Goal: Information Seeking & Learning: Learn about a topic

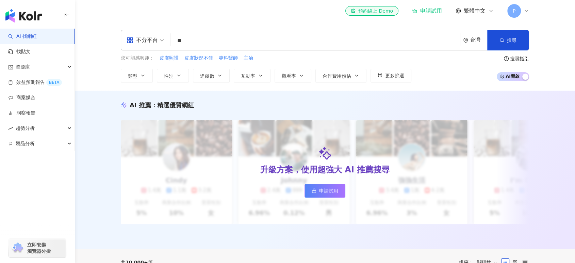
type input "*"
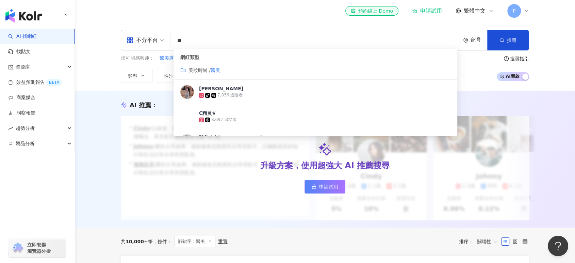
type input "*"
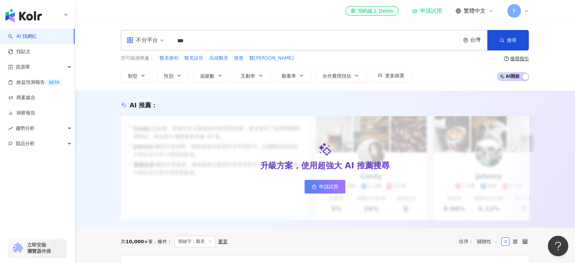
type input "***"
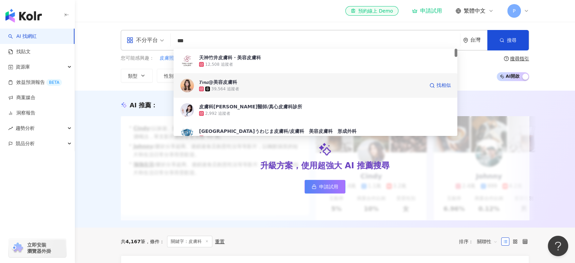
click at [284, 89] on div "39,564 追蹤者" at bounding box center [311, 88] width 225 height 7
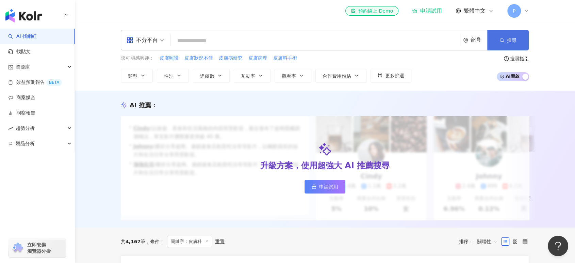
click at [502, 39] on icon "button" at bounding box center [501, 40] width 5 height 5
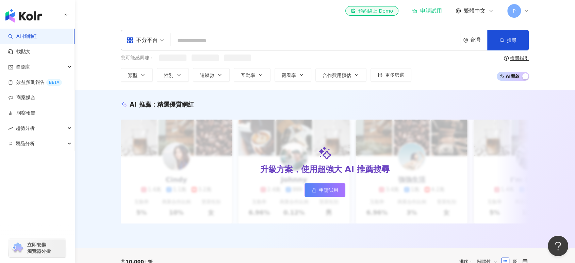
click at [223, 37] on input "search" at bounding box center [315, 40] width 284 height 13
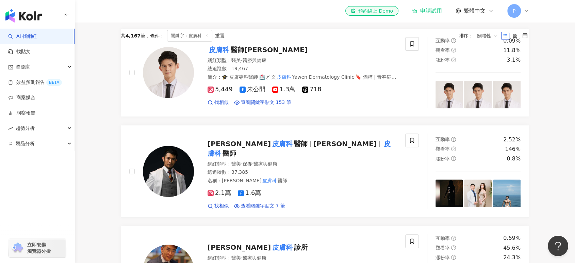
scroll to position [76, 0]
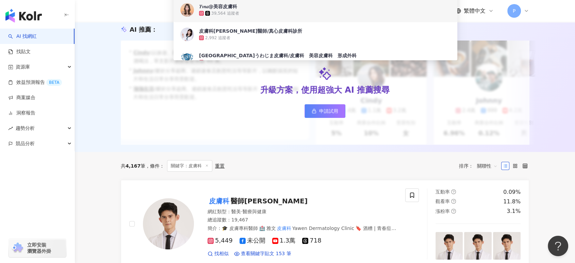
type input "***"
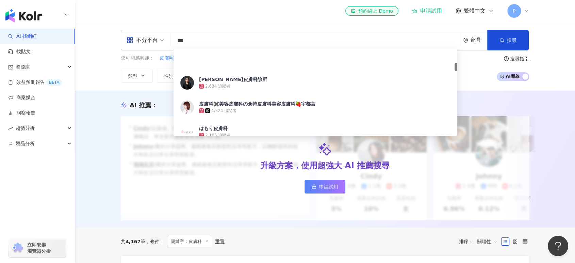
scroll to position [156, 0]
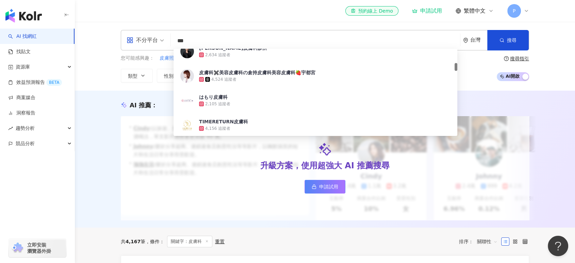
drag, startPoint x: 456, startPoint y: 51, endPoint x: 456, endPoint y: 66, distance: 14.3
click at [456, 66] on div at bounding box center [455, 67] width 3 height 8
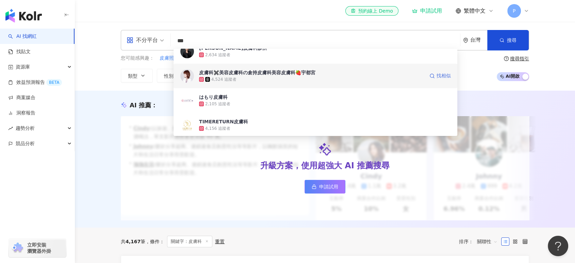
drag, startPoint x: 272, startPoint y: 74, endPoint x: 438, endPoint y: 77, distance: 165.7
click at [438, 77] on span "找相似" at bounding box center [443, 75] width 14 height 7
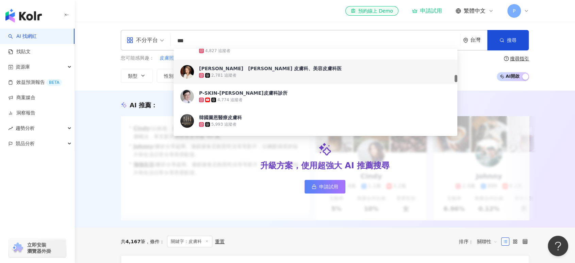
scroll to position [346, 0]
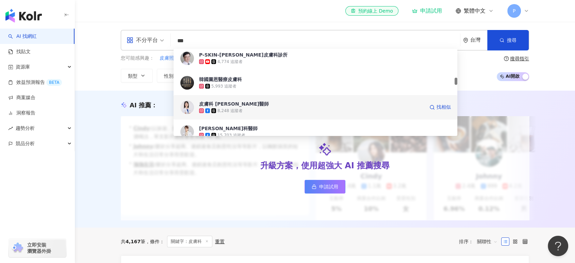
click at [229, 103] on div "皮膚科 胡怡萱醫師" at bounding box center [234, 103] width 70 height 7
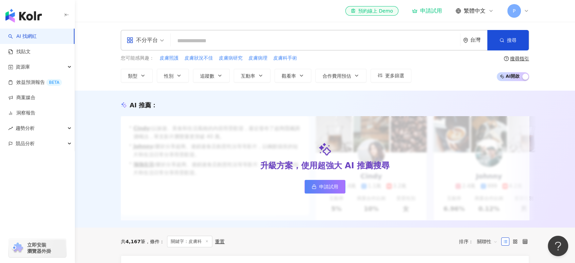
click at [236, 37] on input "search" at bounding box center [315, 40] width 284 height 13
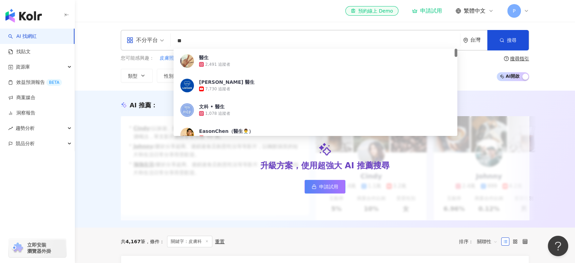
drag, startPoint x: 239, startPoint y: 68, endPoint x: 205, endPoint y: 39, distance: 44.2
click at [205, 39] on input "**" at bounding box center [315, 40] width 284 height 13
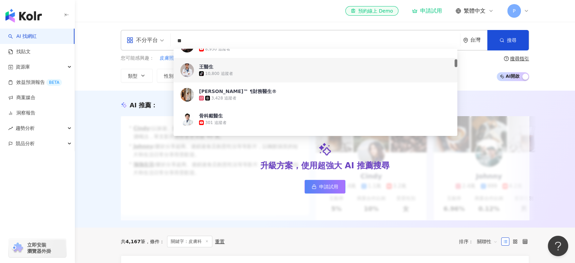
scroll to position [189, 0]
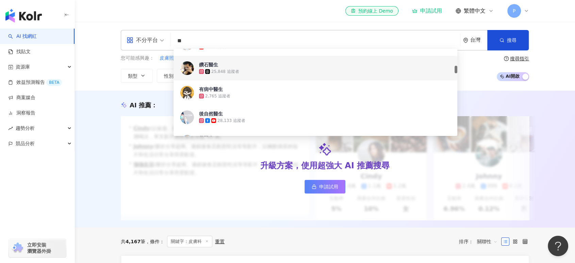
click at [200, 40] on input "**" at bounding box center [315, 40] width 284 height 13
type input "*"
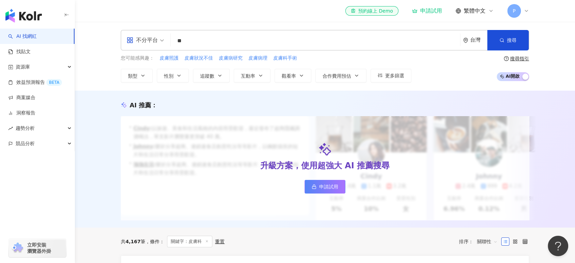
type input "**"
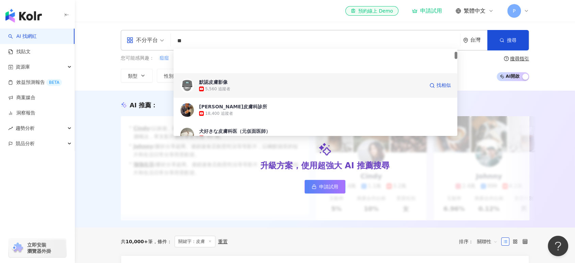
scroll to position [38, 0]
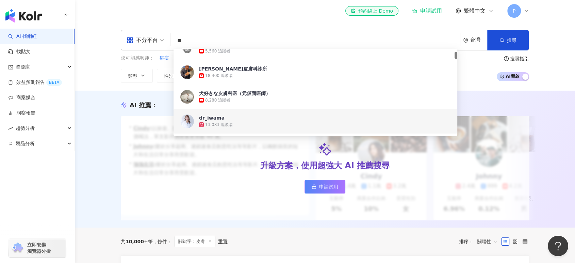
click at [222, 120] on div "dr_iwama" at bounding box center [212, 117] width 26 height 7
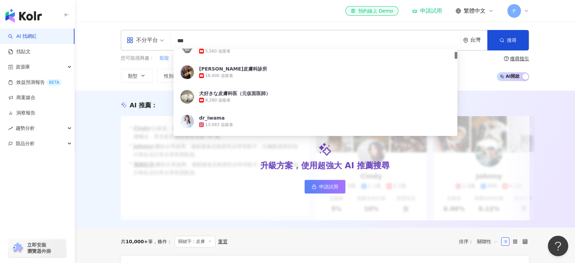
type input "**"
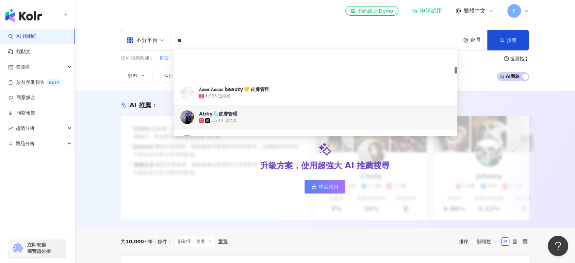
scroll to position [227, 0]
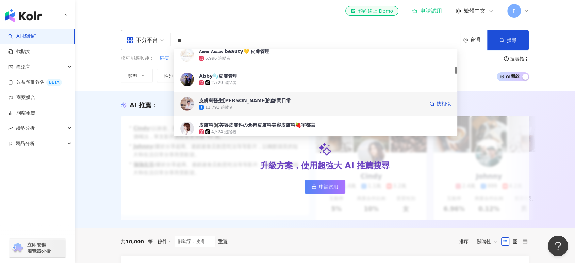
click at [251, 101] on div "皮膚科醫生王綺嫻的診間日常" at bounding box center [245, 100] width 92 height 7
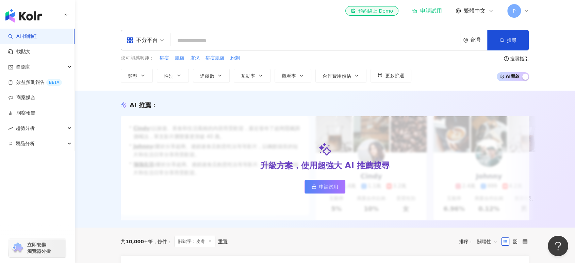
click at [198, 36] on input "search" at bounding box center [315, 40] width 284 height 13
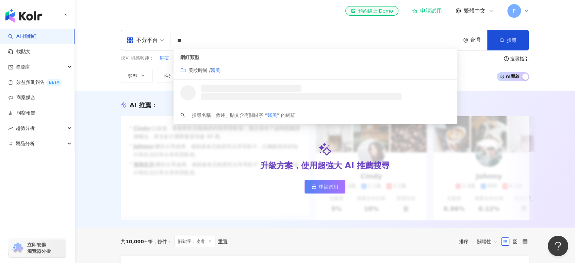
scroll to position [0, 0]
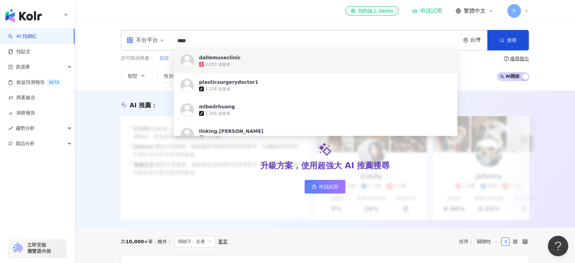
drag, startPoint x: 188, startPoint y: 42, endPoint x: 177, endPoint y: 39, distance: 11.2
click at [177, 39] on input "****" at bounding box center [315, 40] width 284 height 13
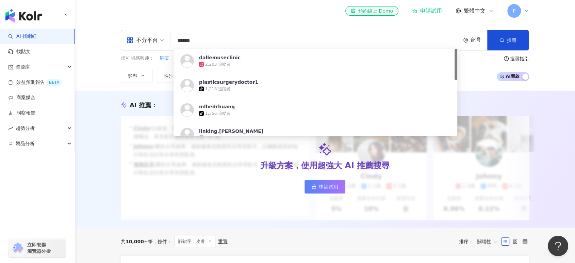
type input "****"
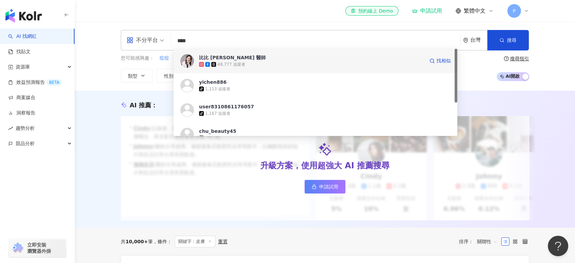
click at [228, 62] on div "48,777 追蹤者" at bounding box center [231, 65] width 28 height 6
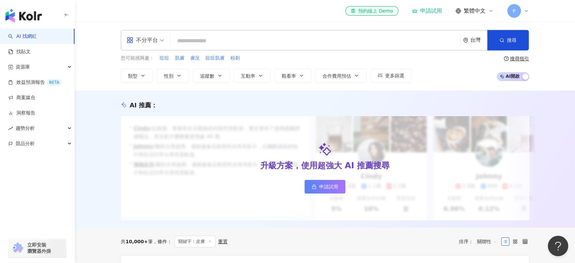
click at [246, 41] on input "search" at bounding box center [315, 40] width 284 height 13
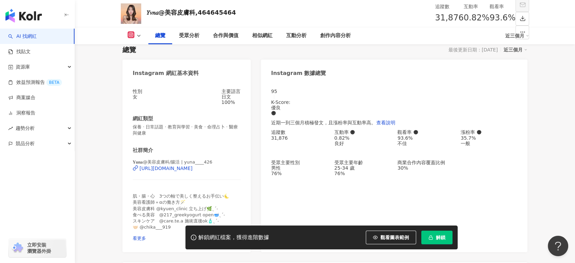
scroll to position [113, 0]
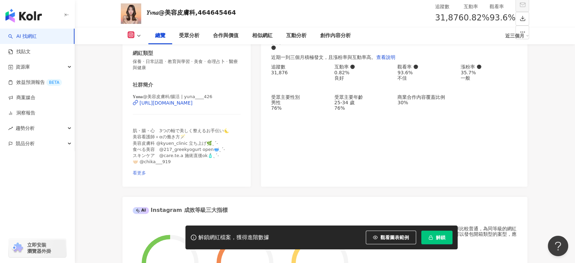
click at [146, 170] on span "看更多" at bounding box center [139, 172] width 13 height 5
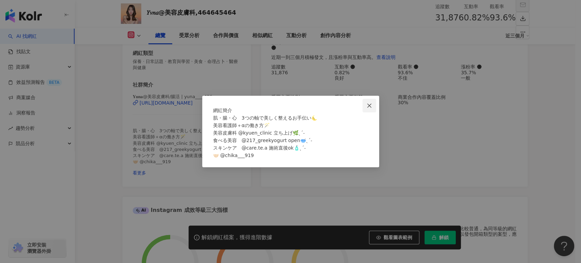
click at [371, 103] on icon "close" at bounding box center [368, 105] width 5 height 5
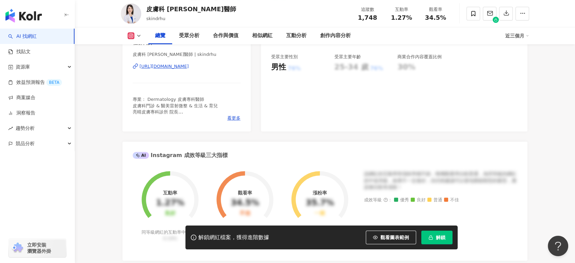
scroll to position [38, 0]
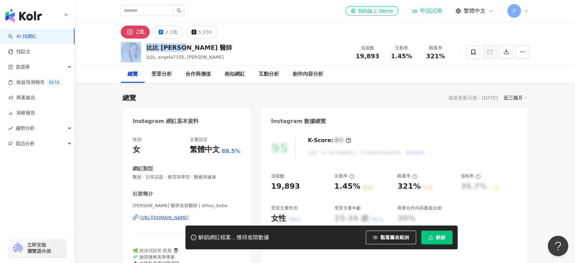
drag, startPoint x: 182, startPoint y: 49, endPoint x: 142, endPoint y: 48, distance: 40.1
click at [142, 48] on div "比比 [PERSON_NAME] 醫師 [PERSON_NAME], angela7105, [PERSON_NAME] 追蹤數 19,893 互動率 1.4…" at bounding box center [324, 51] width 435 height 27
copy div "比比 [PERSON_NAME] 醫師"
click at [290, 40] on div "比比 [PERSON_NAME] 醫師 [PERSON_NAME], angela7105, [PERSON_NAME] 追蹤數 19,893 互動率 1.4…" at bounding box center [324, 51] width 435 height 27
drag, startPoint x: 348, startPoint y: 57, endPoint x: 377, endPoint y: 56, distance: 28.2
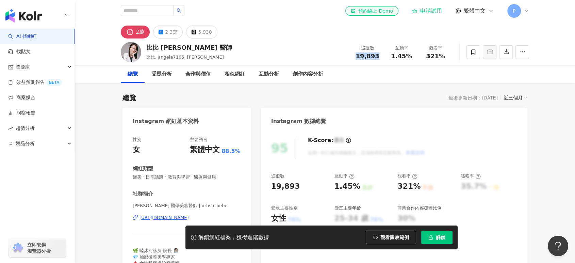
click at [377, 56] on div "比比 許源津 醫師 比比, angela7105, 許源津 追蹤數 19,893 互動率 1.45% 觀看率 321%" at bounding box center [324, 51] width 435 height 27
copy span "19,893"
click at [272, 43] on div "比比 許源津 醫師 比比, angela7105, 許源津 追蹤數 19,893 互動率 1.45% 觀看率 321%" at bounding box center [324, 51] width 435 height 27
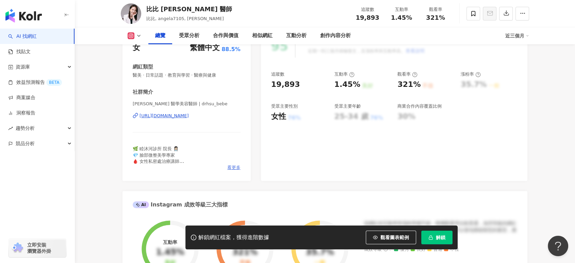
scroll to position [113, 0]
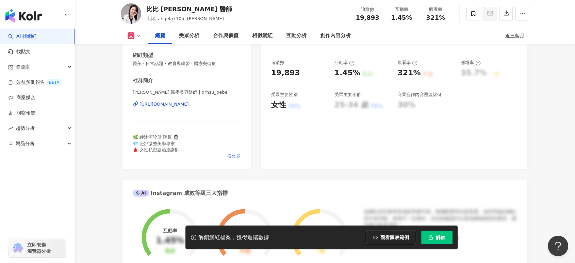
click at [233, 156] on span "看更多" at bounding box center [233, 156] width 13 height 6
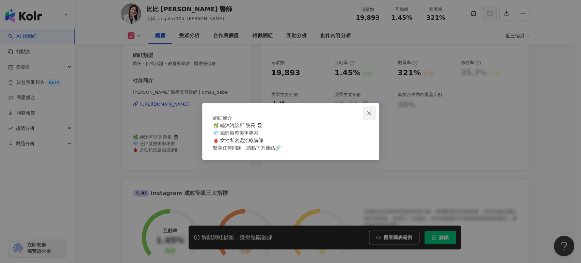
click at [369, 110] on icon "close" at bounding box center [368, 112] width 5 height 5
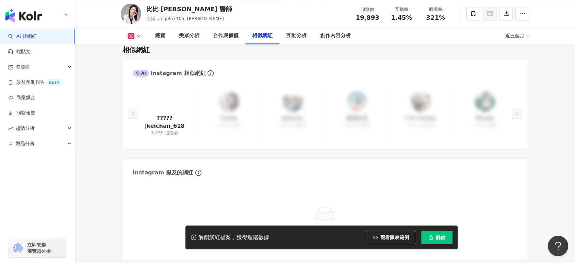
scroll to position [1134, 0]
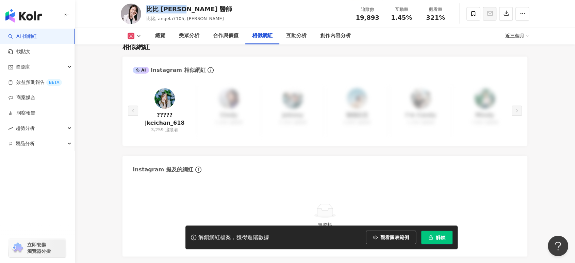
drag, startPoint x: 199, startPoint y: 5, endPoint x: 148, endPoint y: 10, distance: 51.2
click at [147, 8] on div "比比 許源津 醫師 比比, angela7105, 許源津 追蹤數 19,893 互動率 1.45% 觀看率 321%" at bounding box center [324, 13] width 435 height 27
copy div "比比 許源津 醫師"
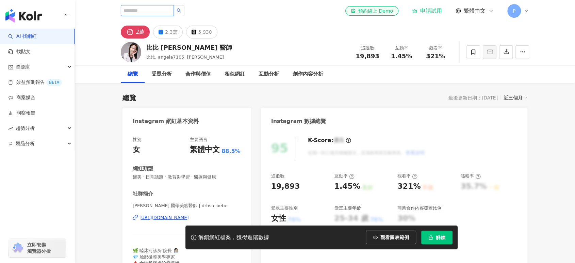
click at [153, 10] on input "search" at bounding box center [147, 10] width 53 height 11
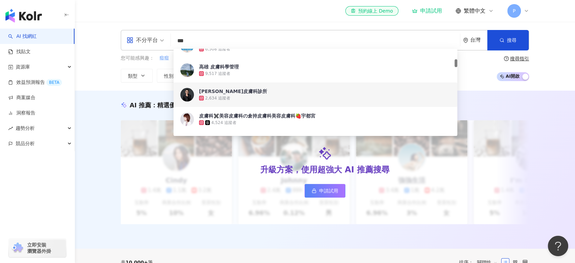
scroll to position [151, 0]
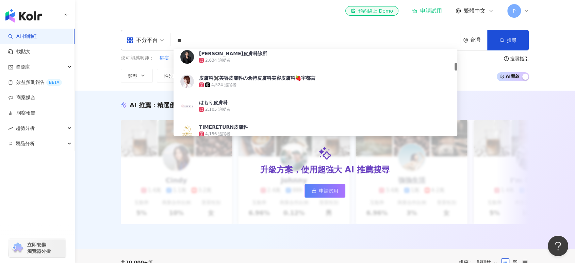
type input "*"
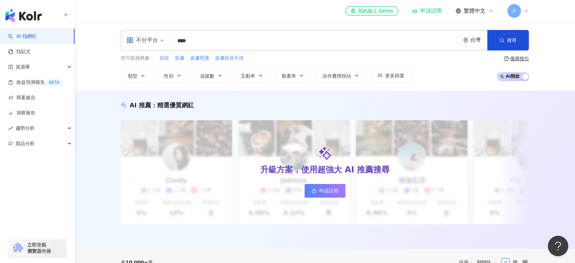
scroll to position [0, 0]
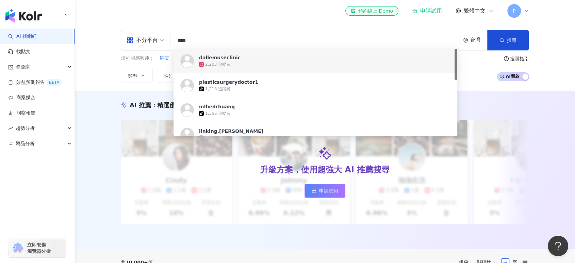
click at [188, 42] on input "****" at bounding box center [315, 40] width 284 height 13
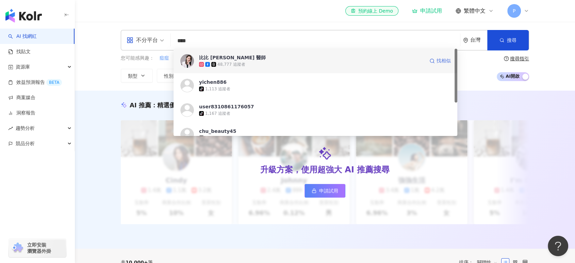
click at [439, 61] on span "找相似" at bounding box center [443, 60] width 14 height 7
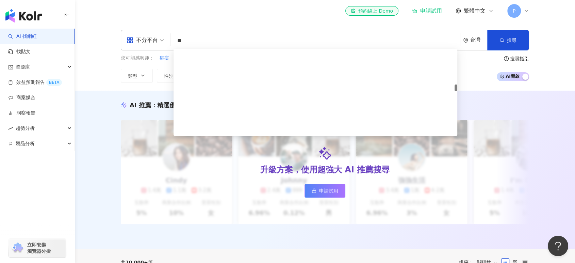
scroll to position [453, 0]
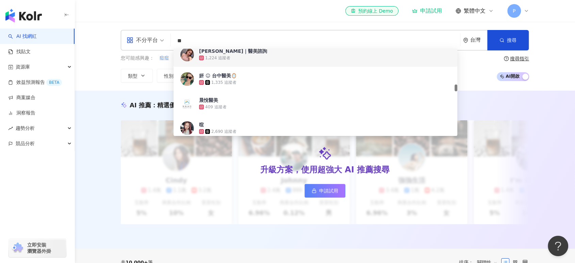
drag, startPoint x: 166, startPoint y: 35, endPoint x: 152, endPoint y: 30, distance: 14.9
click at [152, 30] on div "不分平台 ** 台灣 搜尋 fb6e06a9-78e2-4b5b-a5e0-fd9a38855a17 54932f91-dcfd-4ada-b0c1-19fe…" at bounding box center [325, 40] width 408 height 20
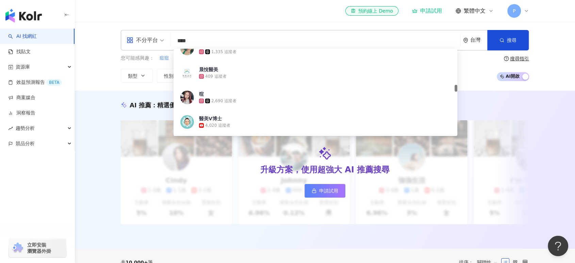
type input "****"
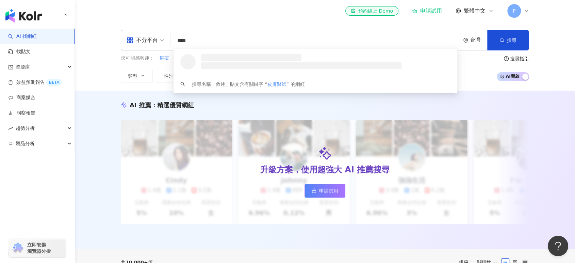
scroll to position [0, 0]
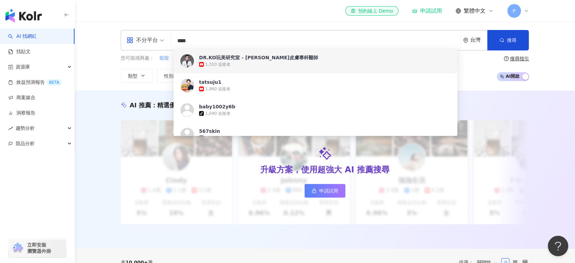
click at [234, 57] on div "DR.KO玩美研究室 - 柯威志皮膚專科醫師" at bounding box center [258, 57] width 119 height 7
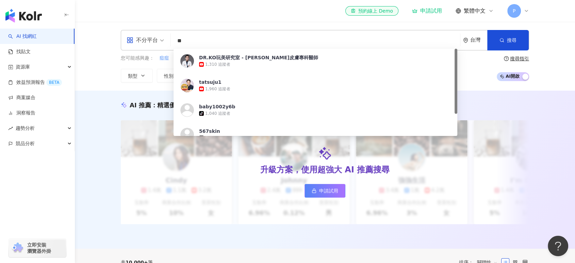
type input "*"
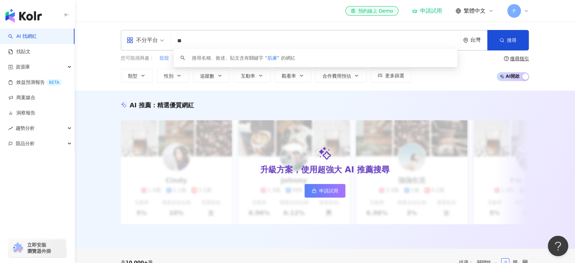
type input "*"
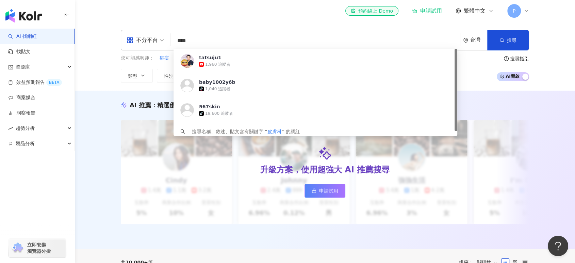
type input "***"
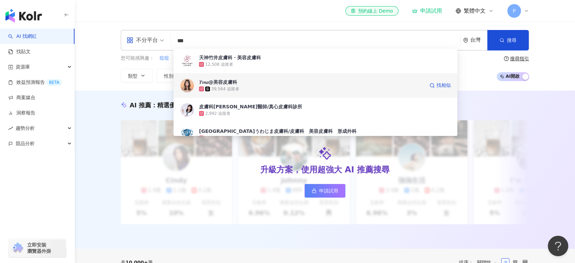
click at [229, 84] on div "𝑌𝑣𝑛𝑎@美容皮膚科" at bounding box center [218, 82] width 38 height 7
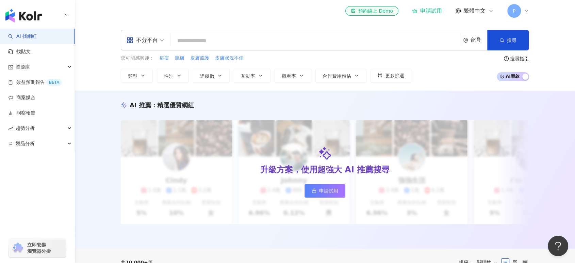
click at [220, 40] on input "search" at bounding box center [315, 40] width 284 height 13
click at [203, 57] on span "皮膚照護" at bounding box center [199, 58] width 19 height 7
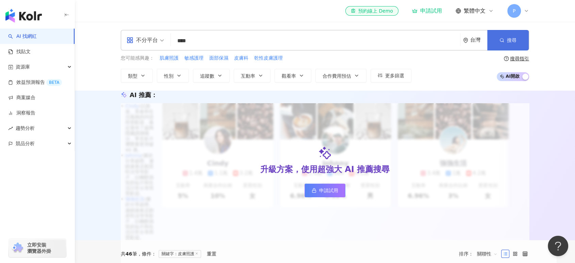
click at [507, 46] on button "搜尋" at bounding box center [507, 40] width 41 height 20
click at [192, 45] on input "****" at bounding box center [315, 40] width 284 height 13
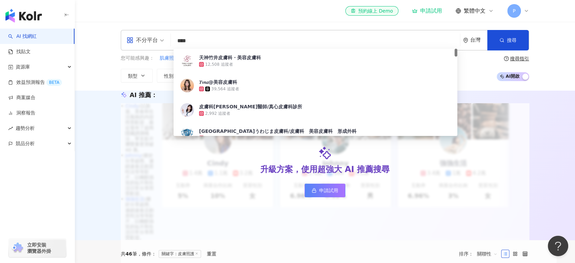
drag, startPoint x: 188, startPoint y: 43, endPoint x: 209, endPoint y: 38, distance: 20.6
click at [208, 38] on input "****" at bounding box center [315, 40] width 284 height 13
type input "***"
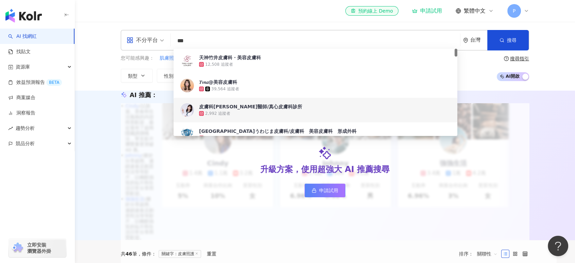
click at [234, 106] on div "皮膚科周宛儀醫師/真心皮膚科診所" at bounding box center [250, 106] width 103 height 7
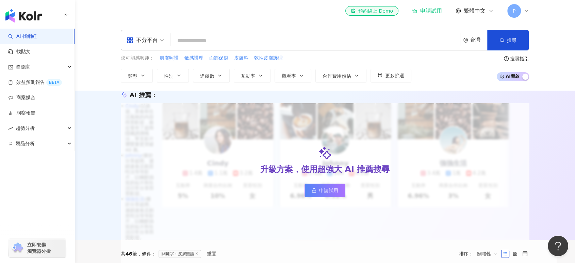
click at [223, 41] on input "search" at bounding box center [315, 40] width 284 height 13
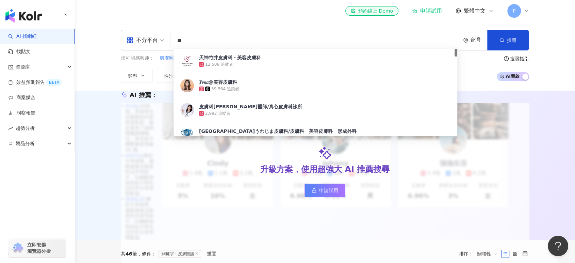
type input "*"
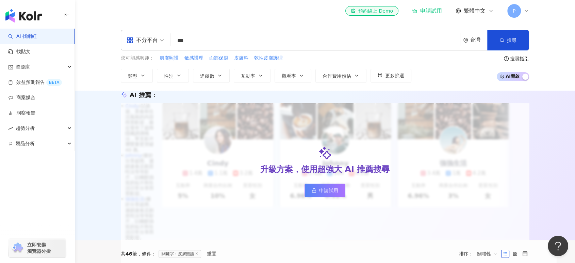
type input "**"
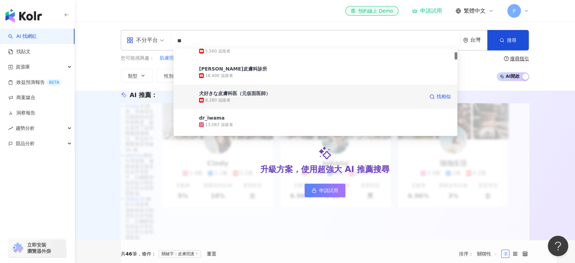
scroll to position [76, 0]
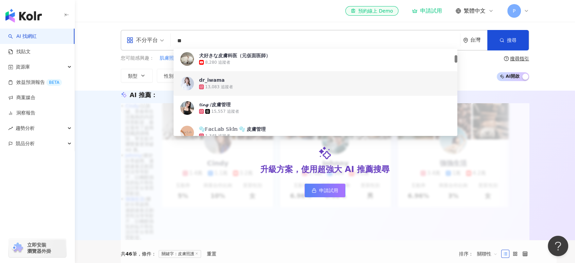
click at [234, 85] on div "13,083 追蹤者" at bounding box center [324, 86] width 251 height 7
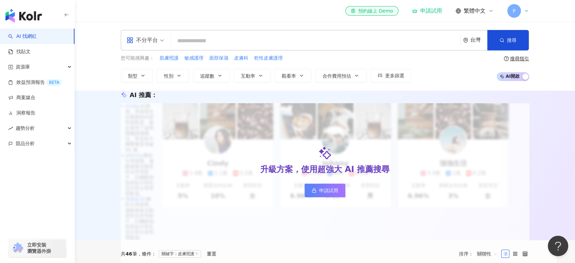
click at [223, 40] on input "search" at bounding box center [315, 40] width 284 height 13
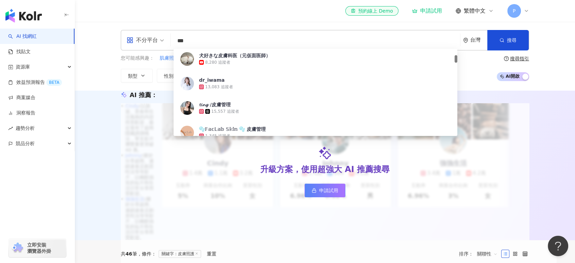
type input "**"
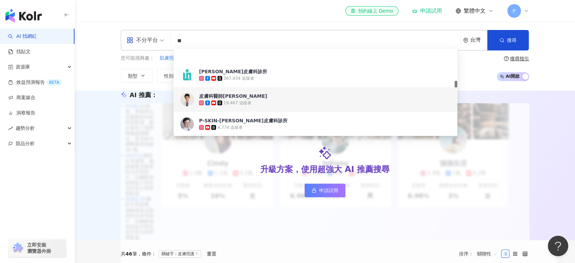
scroll to position [416, 0]
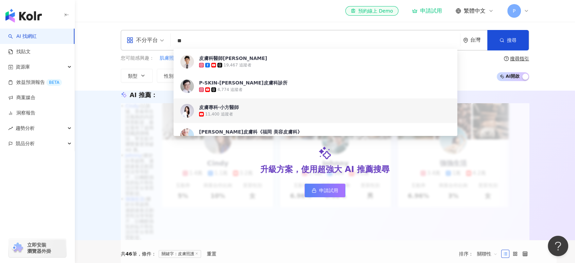
click at [276, 108] on span "皮膚專科·小方醫師" at bounding box center [311, 107] width 225 height 7
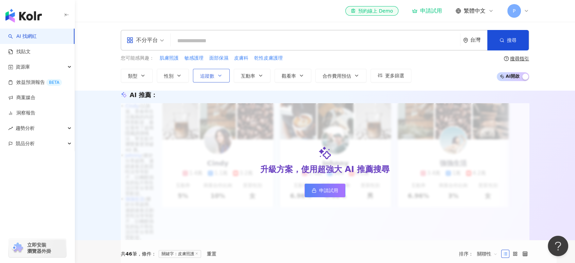
click at [221, 78] on button "追蹤數" at bounding box center [211, 76] width 37 height 14
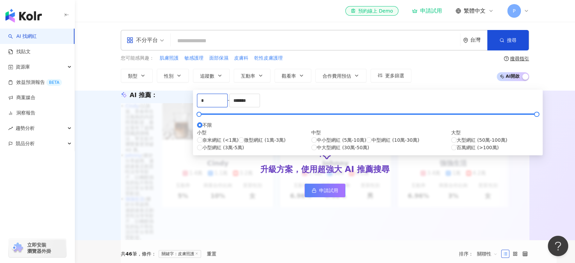
drag, startPoint x: 216, startPoint y: 105, endPoint x: 187, endPoint y: 104, distance: 29.3
type input "*****"
click at [311, 144] on label "中小型網紅 (5萬-10萬)" at bounding box center [338, 139] width 55 height 7
type input "*****"
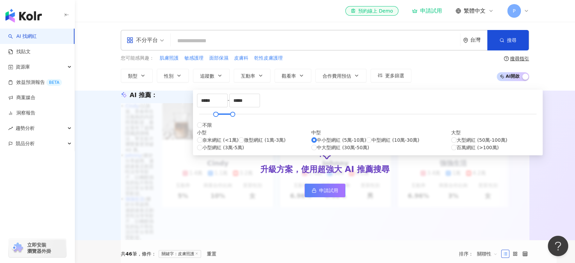
click at [203, 39] on input "search" at bounding box center [315, 40] width 284 height 13
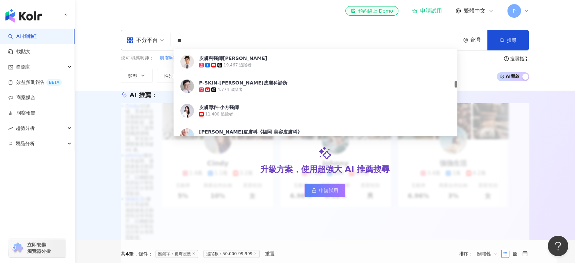
type input "*"
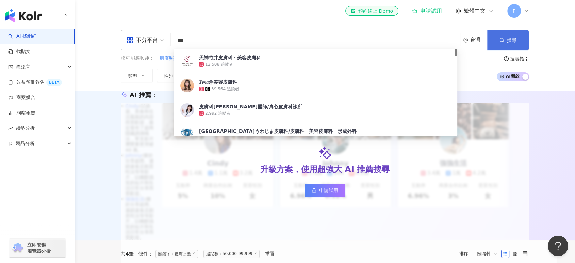
click at [513, 41] on span "搜尋" at bounding box center [512, 39] width 10 height 5
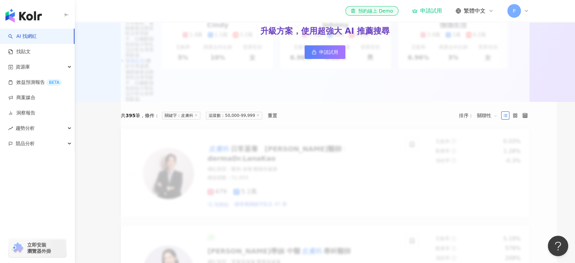
scroll to position [151, 0]
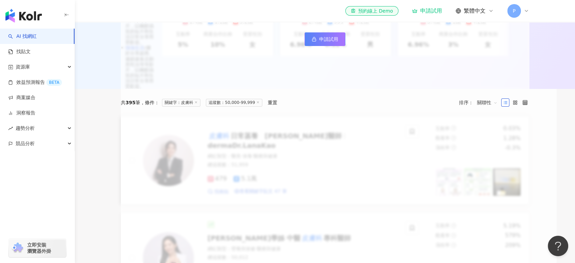
drag, startPoint x: 257, startPoint y: 135, endPoint x: 177, endPoint y: 191, distance: 97.3
click at [177, 191] on link "皮膚科 日常菡養　高珮菡醫師 dermaDr.LanaKao 網紅類型 ： 醫美 · 保養 · 醫療與健康 總追蹤數 ： 51,959 479 5.1萬 找相…" at bounding box center [325, 160] width 408 height 88
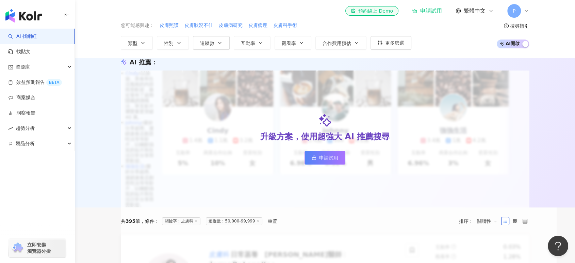
scroll to position [0, 0]
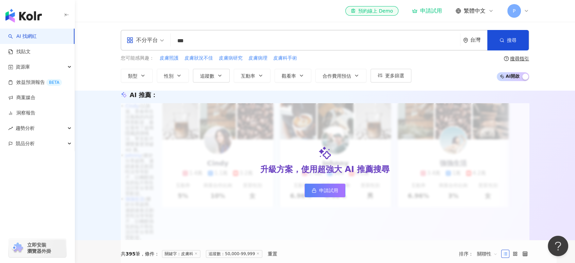
click at [198, 43] on input "***" at bounding box center [315, 40] width 284 height 13
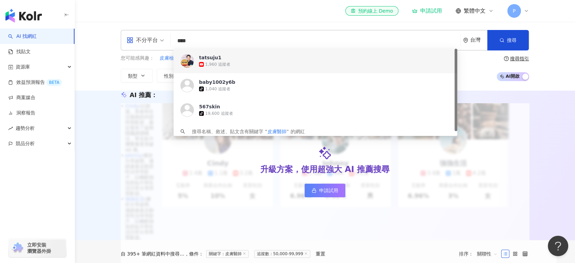
click at [188, 41] on input "****" at bounding box center [315, 40] width 284 height 13
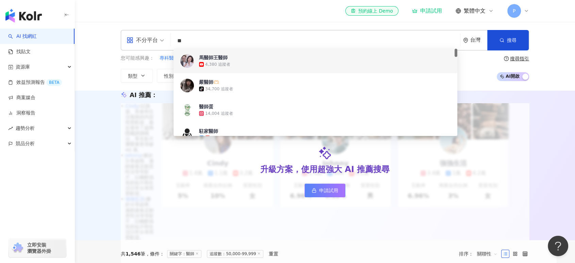
drag, startPoint x: 195, startPoint y: 42, endPoint x: 173, endPoint y: 39, distance: 21.6
click at [173, 39] on input "**" at bounding box center [315, 40] width 284 height 13
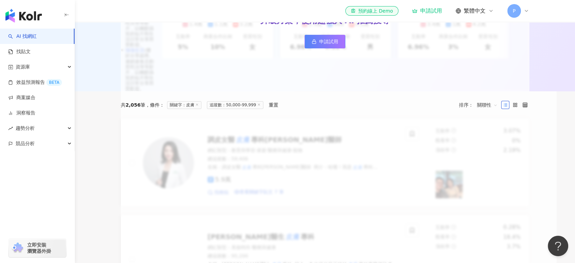
scroll to position [151, 0]
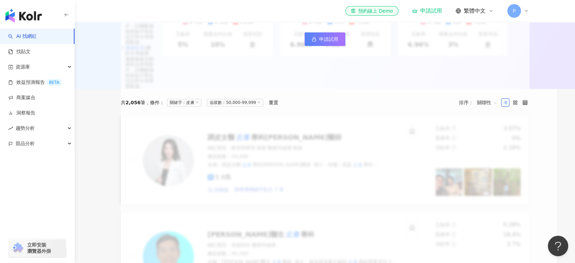
type input "**"
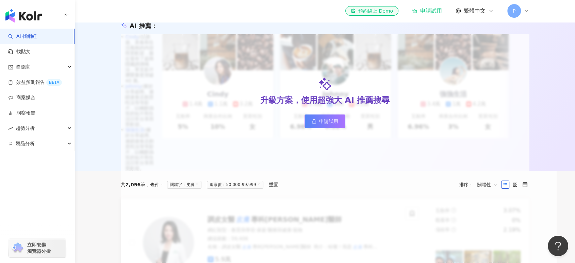
scroll to position [0, 0]
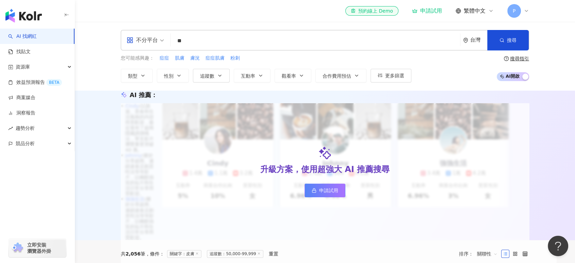
click at [147, 39] on div "不分平台" at bounding box center [142, 40] width 31 height 11
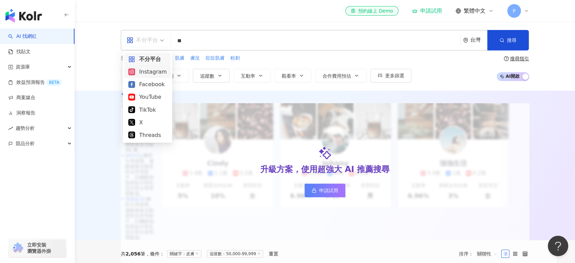
click at [155, 75] on div "Instagram" at bounding box center [147, 71] width 38 height 9
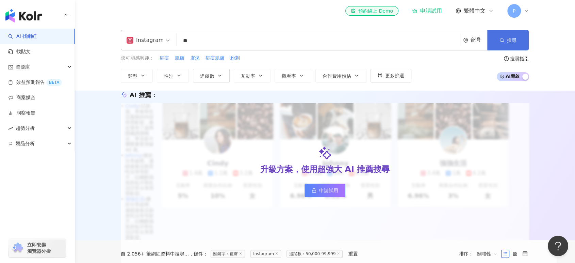
click at [502, 41] on icon "button" at bounding box center [501, 40] width 5 height 5
click at [204, 36] on input "**" at bounding box center [318, 40] width 278 height 13
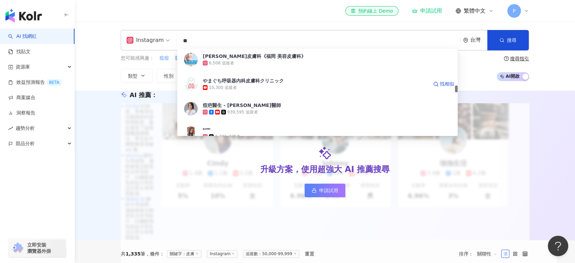
scroll to position [529, 0]
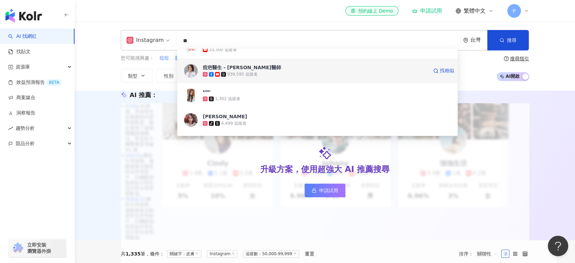
click at [260, 76] on div "939,595 追蹤者" at bounding box center [315, 74] width 225 height 7
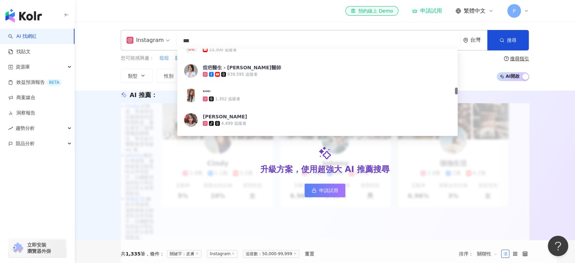
type input "**"
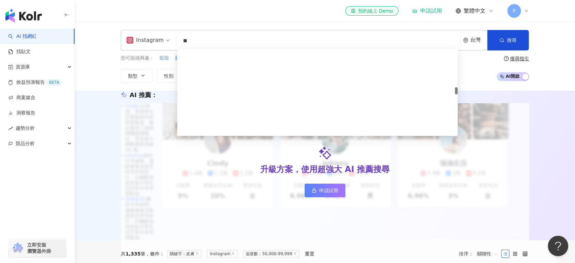
scroll to position [491, 0]
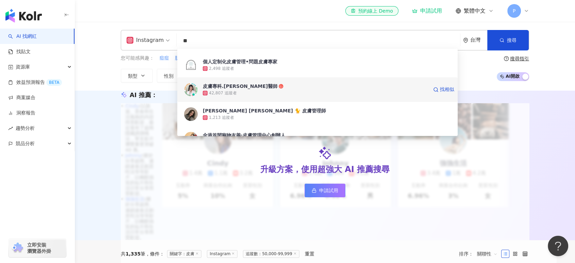
click at [270, 98] on div "皮膚專科.廖苑利醫師 42,807 追蹤者 找相似" at bounding box center [317, 89] width 280 height 24
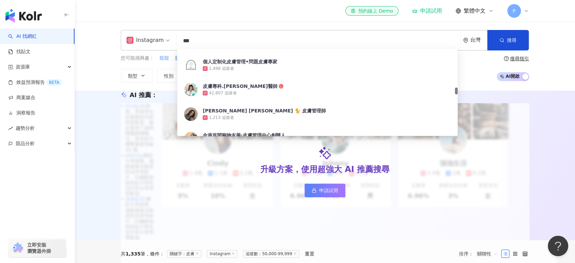
type input "**"
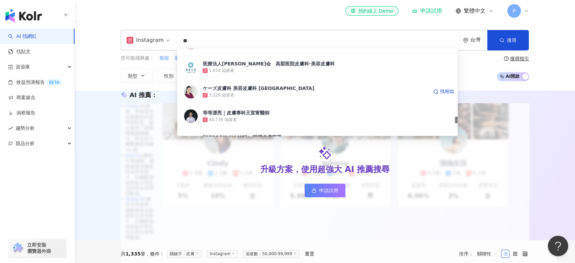
scroll to position [1134, 0]
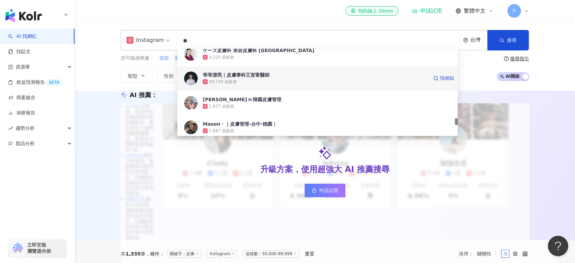
click at [289, 79] on div "40,739 追蹤者" at bounding box center [315, 81] width 225 height 7
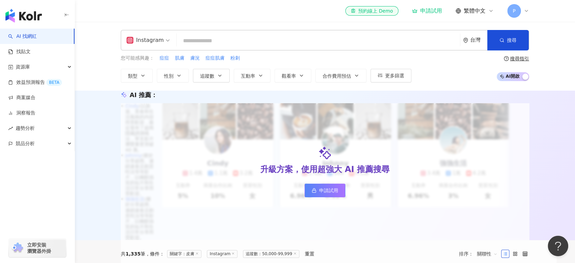
click at [216, 40] on input "search" at bounding box center [318, 40] width 278 height 13
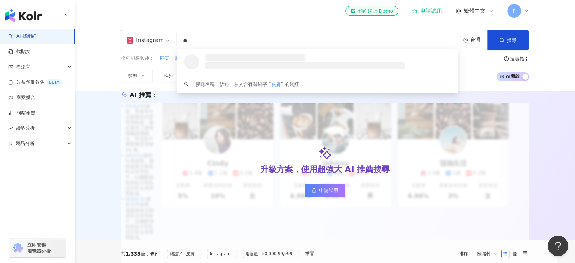
scroll to position [0, 0]
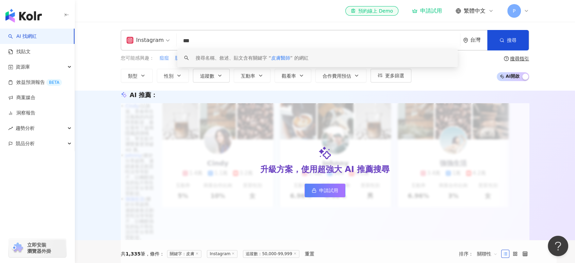
type input "**"
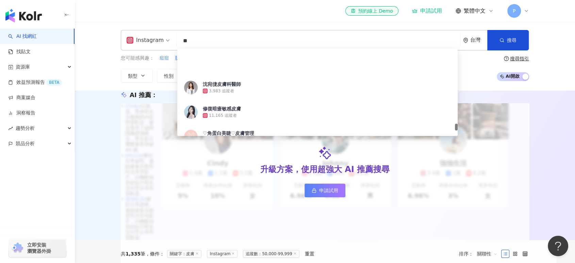
scroll to position [1285, 0]
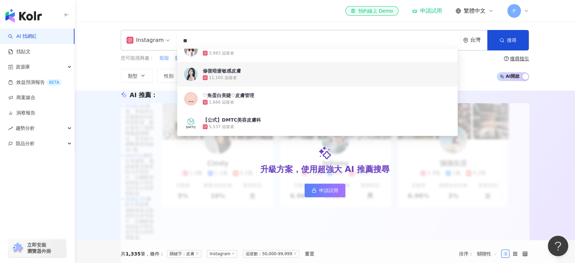
click at [226, 72] on div "修復暗瘡敏感皮膚" at bounding box center [222, 70] width 38 height 7
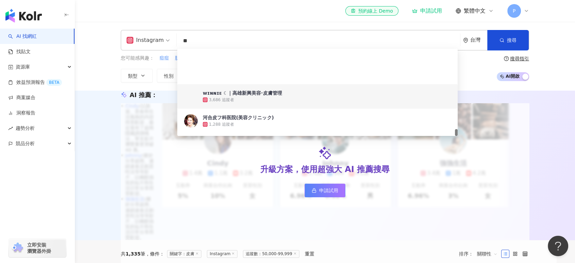
scroll to position [1401, 0]
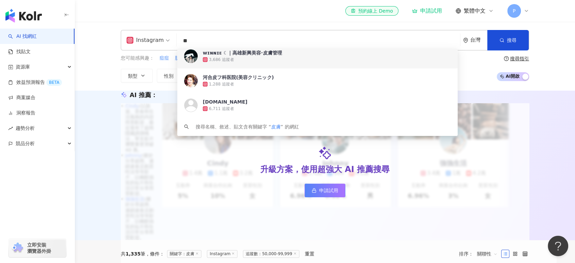
type input "*"
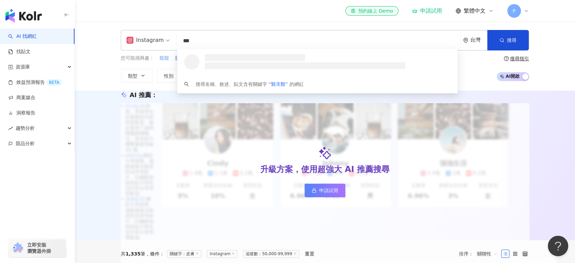
scroll to position [0, 0]
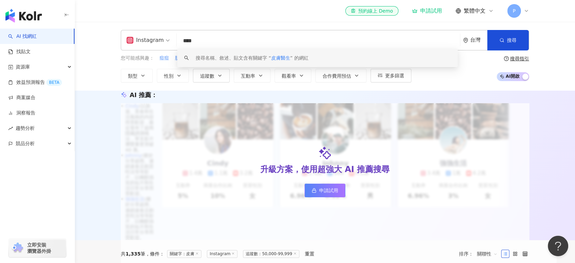
click at [259, 57] on div "搜尋名稱、敘述、貼文含有關鍵字 “ 皮膚醫生 ” 的網紅" at bounding box center [252, 57] width 113 height 7
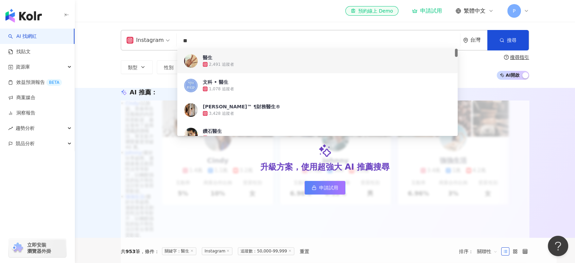
type input "*"
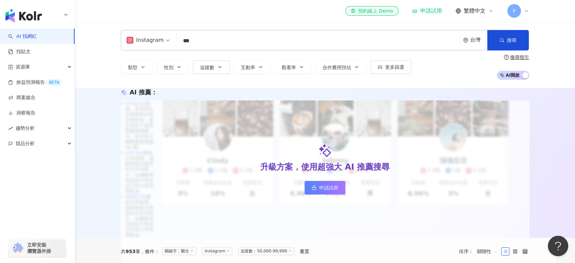
type input "***"
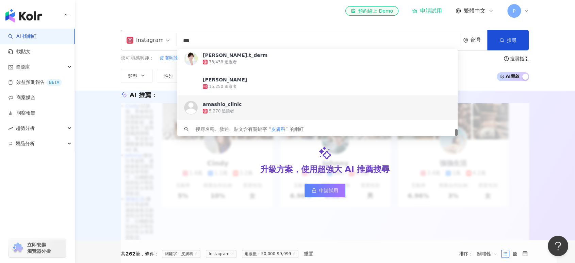
scroll to position [1401, 0]
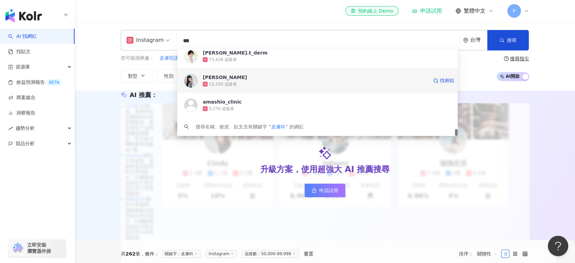
click at [259, 86] on div "15,250 追蹤者" at bounding box center [315, 84] width 225 height 7
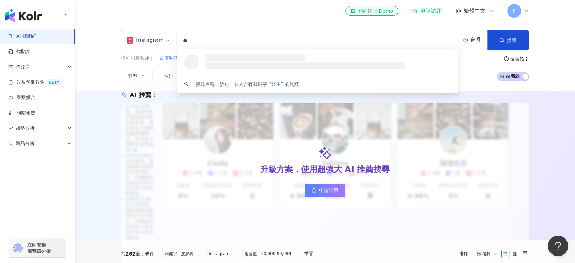
scroll to position [0, 0]
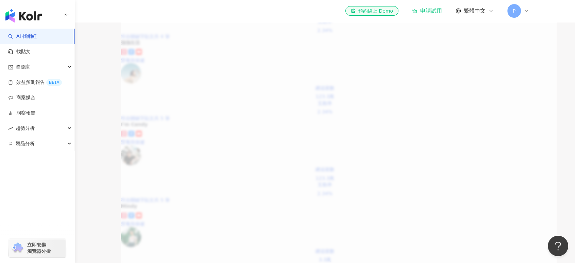
scroll to position [831, 0]
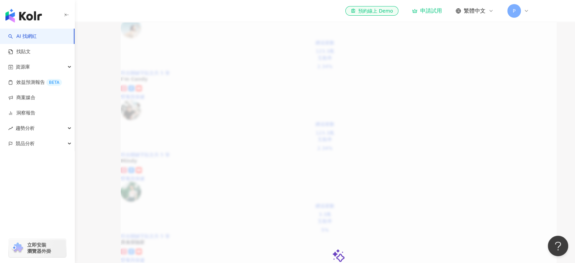
type input "**"
click at [527, 11] on icon at bounding box center [526, 10] width 3 height 1
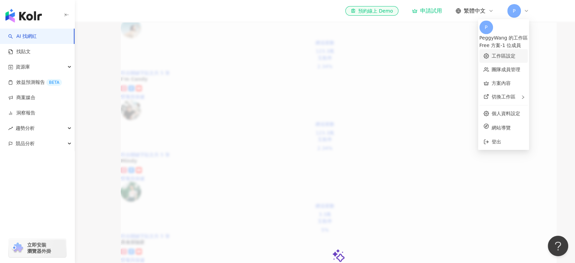
drag, startPoint x: 503, startPoint y: 50, endPoint x: 498, endPoint y: 56, distance: 7.9
click at [503, 53] on link "工作區設定" at bounding box center [504, 55] width 24 height 5
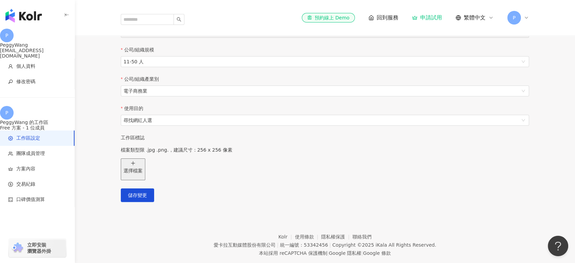
scroll to position [76, 0]
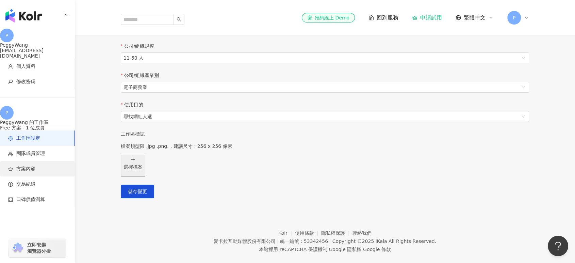
click at [43, 165] on span "方案內容" at bounding box center [38, 168] width 61 height 7
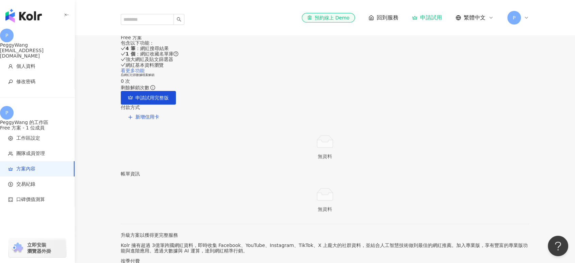
click at [145, 73] on link "看更多功能" at bounding box center [133, 70] width 24 height 5
drag, startPoint x: 31, startPoint y: 13, endPoint x: 37, endPoint y: 15, distance: 6.8
click at [31, 13] on img "button" at bounding box center [23, 16] width 36 height 14
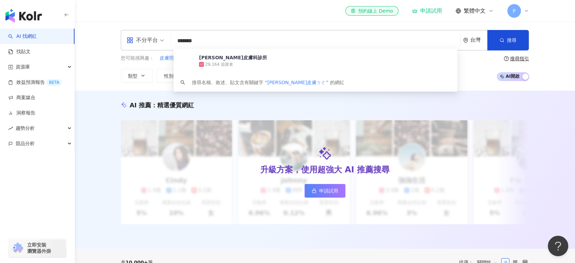
type input "******"
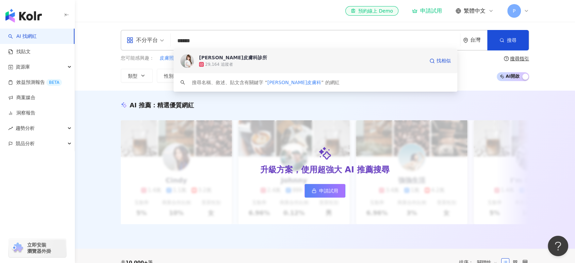
click at [229, 65] on div "29,164 追蹤者" at bounding box center [219, 65] width 28 height 6
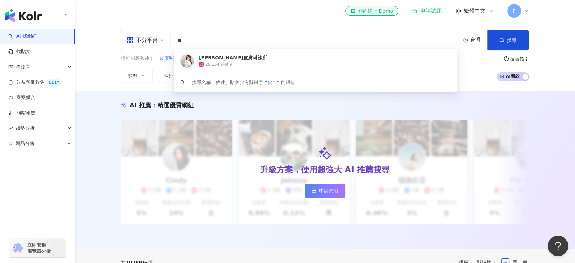
type input "*"
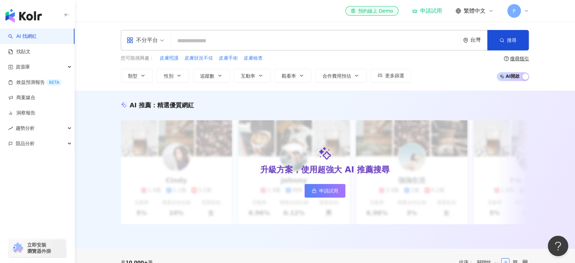
paste input "*******"
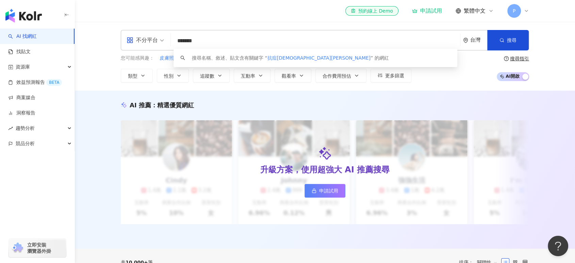
drag, startPoint x: 203, startPoint y: 41, endPoint x: 167, endPoint y: 35, distance: 36.8
click at [130, 31] on div "不分平台 ******* 台灣 搜尋 keyword 搜尋名稱、敘述、貼文含有關鍵字 “ 抗痘傳教士艾倫 ” 的網紅" at bounding box center [325, 40] width 408 height 20
type input "**"
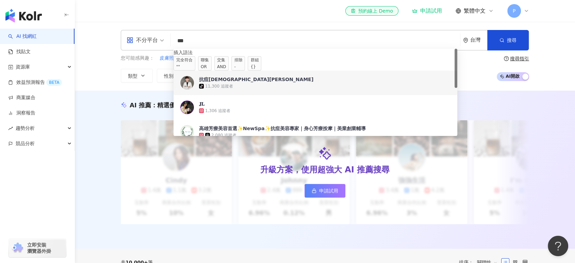
click at [260, 83] on span "抗痘傳教士Alan" at bounding box center [311, 79] width 225 height 7
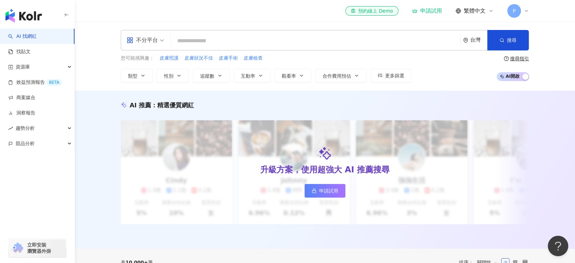
paste input "***"
type input "***"
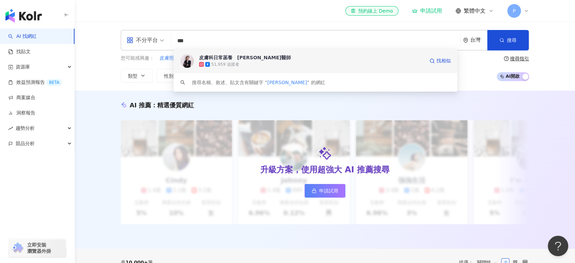
click at [281, 58] on span "皮膚科日常菡養　高珮菡醫師" at bounding box center [311, 57] width 225 height 7
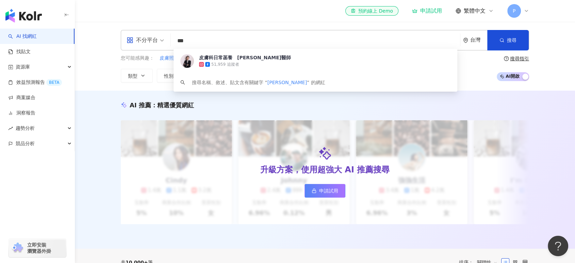
type input "***"
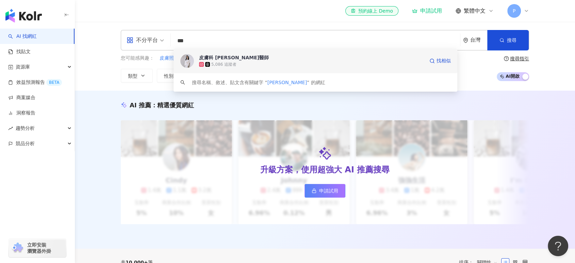
click at [231, 65] on div "5,086 追蹤者" at bounding box center [223, 65] width 25 height 6
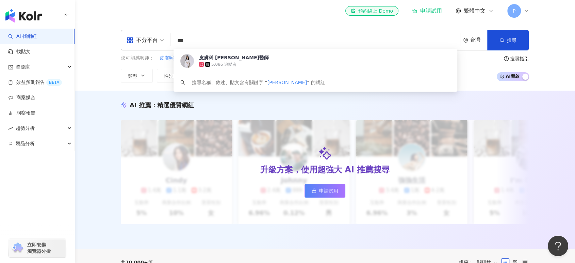
type input "***"
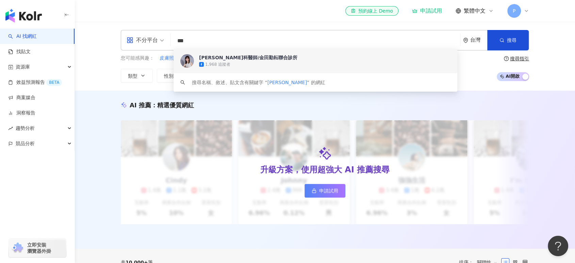
click at [230, 59] on div "郭康凌皮膚科醫師/金田勤耘聯合診所" at bounding box center [248, 57] width 98 height 7
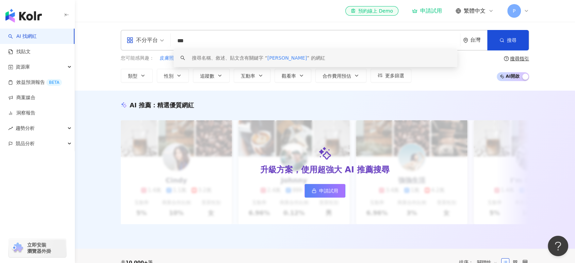
drag, startPoint x: 208, startPoint y: 39, endPoint x: 149, endPoint y: 37, distance: 59.6
click at [149, 37] on div "不分平台 *** 台灣 搜尋 keyword 搜尋名稱、敘述、貼文含有關鍵字 “ 蕭雅文 ” 的網紅" at bounding box center [325, 40] width 408 height 20
type input "****"
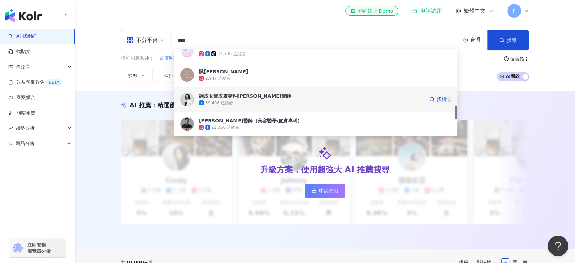
scroll to position [340, 0]
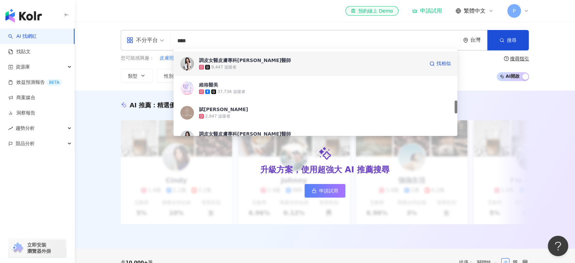
click at [247, 67] on div "9,447 追蹤者" at bounding box center [311, 67] width 225 height 7
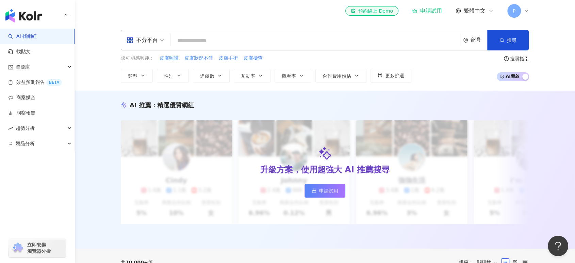
click at [210, 40] on input "search" at bounding box center [315, 40] width 284 height 13
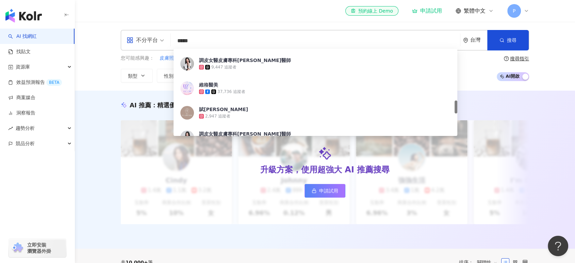
type input "****"
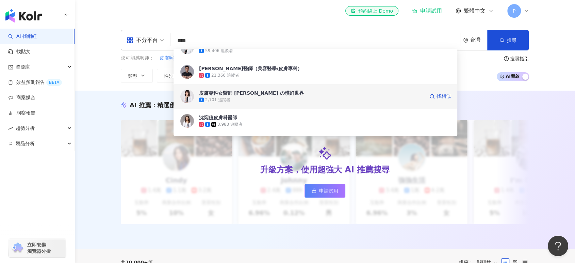
scroll to position [354, 0]
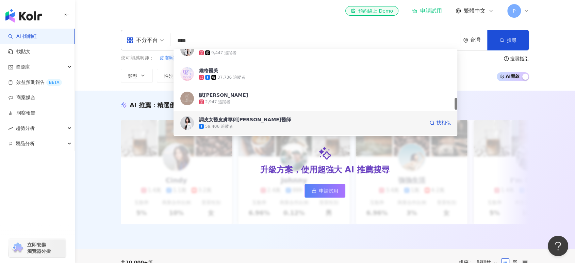
click at [264, 119] on span "調皮女醫皮膚專科林昀萱醫師" at bounding box center [311, 119] width 225 height 7
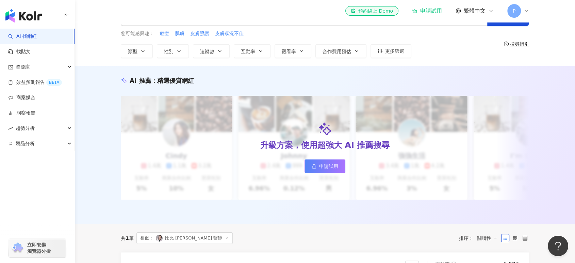
scroll to position [16, 0]
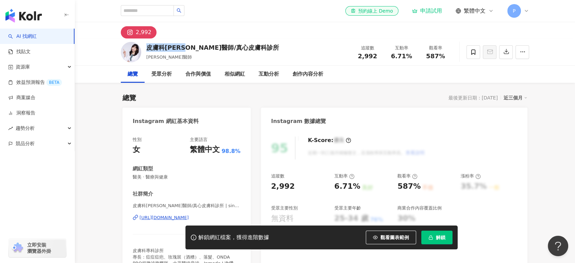
drag, startPoint x: 147, startPoint y: 49, endPoint x: 192, endPoint y: 48, distance: 45.2
click at [192, 48] on div "皮膚科周宛儀醫師/真心皮膚科診所" at bounding box center [212, 47] width 133 height 9
copy div "皮膚科周宛儀醫師"
click at [221, 98] on div "總覽 最後更新日期：2025/9/16 近三個月" at bounding box center [324, 98] width 405 height 10
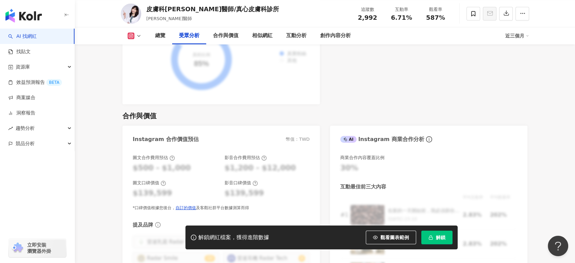
scroll to position [907, 0]
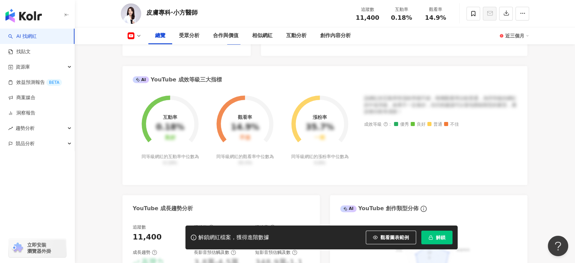
scroll to position [76, 0]
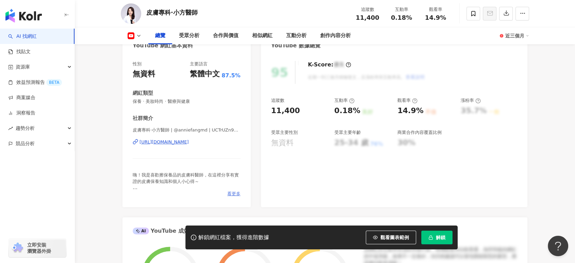
click at [236, 193] on span "看更多" at bounding box center [233, 193] width 13 height 6
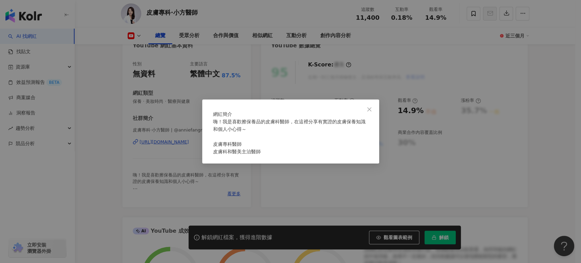
click at [119, 112] on div "網紅簡介 嗨！我是喜歡擦保養品的皮膚科醫師，在這裡分享有實證的皮膚保養知識和個人小心得～ 皮膚專科醫師 皮膚科和醫美主治醫師" at bounding box center [290, 131] width 581 height 263
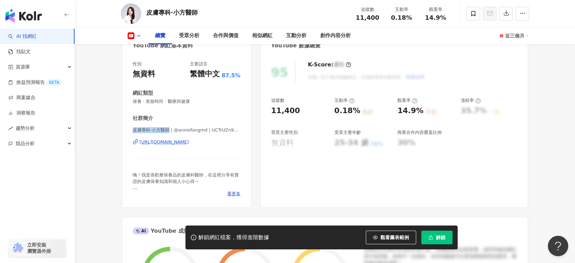
drag, startPoint x: 132, startPoint y: 130, endPoint x: 172, endPoint y: 128, distance: 40.2
click at [172, 128] on div "性別 無資料 主要語言 繁體中文 87.5% 網紅類型 保養 · 美妝時尚 · 醫療與健康 社群簡介 皮膚專科·小方醫師 | @anniefangmd | U…" at bounding box center [186, 130] width 128 height 153
copy span "皮膚專科·小方醫師"
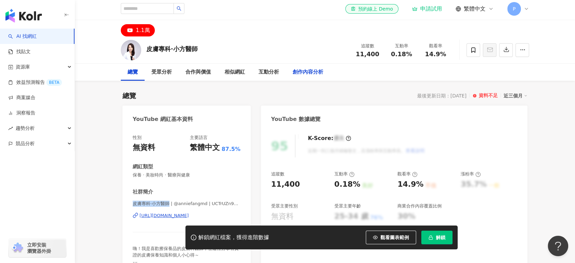
scroll to position [38, 0]
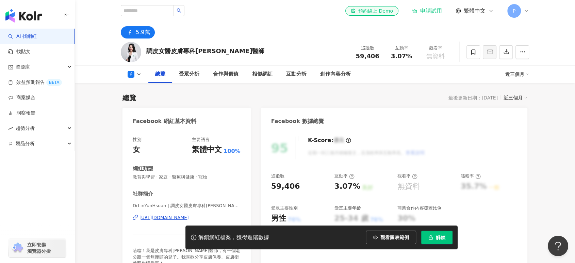
scroll to position [76, 0]
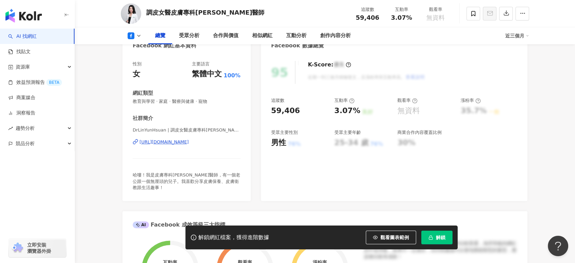
drag, startPoint x: 201, startPoint y: 144, endPoint x: 447, endPoint y: 7, distance: 281.1
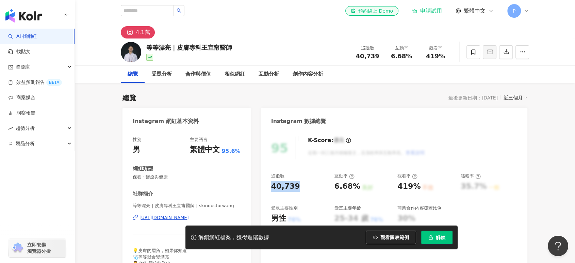
drag, startPoint x: 278, startPoint y: 190, endPoint x: 294, endPoint y: 190, distance: 16.3
click at [294, 190] on div "40,739" at bounding box center [285, 186] width 29 height 11
copy div "40,739"
drag, startPoint x: 392, startPoint y: 58, endPoint x: 416, endPoint y: 58, distance: 24.2
click at [416, 58] on div "互動率 6.68%" at bounding box center [401, 52] width 34 height 15
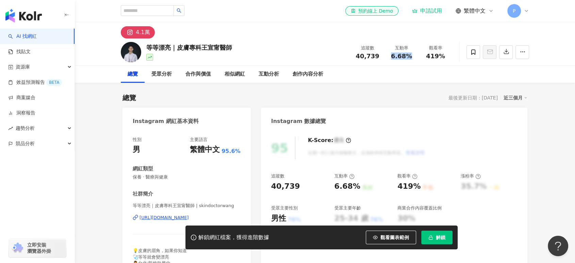
copy span "6.68%"
drag, startPoint x: 427, startPoint y: 58, endPoint x: 445, endPoint y: 60, distance: 17.8
click at [445, 60] on div "追蹤數 40,739 互動率 6.68% 觀看率 419%" at bounding box center [401, 52] width 102 height 20
copy span "419%"
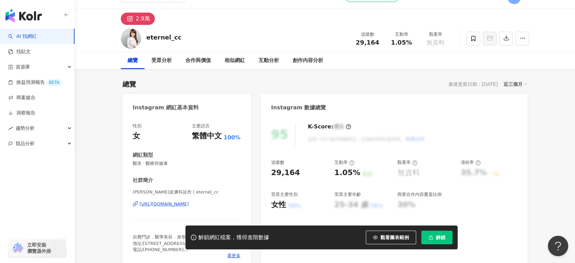
scroll to position [38, 0]
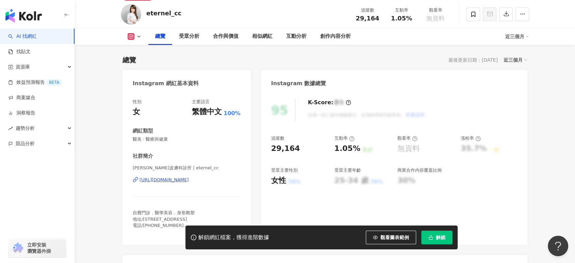
drag, startPoint x: 186, startPoint y: 180, endPoint x: 106, endPoint y: 173, distance: 79.8
drag, startPoint x: 132, startPoint y: 168, endPoint x: 169, endPoint y: 167, distance: 36.8
click at [169, 167] on div "性別 女 主要語言 繁體中文 100% 網紅類型 醫美 · 醫療與健康 社群簡介 莊詠婷皮膚科診所 | eternel_cc https://www.inst…" at bounding box center [186, 168] width 128 height 153
click at [153, 167] on span "莊詠婷皮膚科診所 | eternel_cc" at bounding box center [187, 168] width 108 height 6
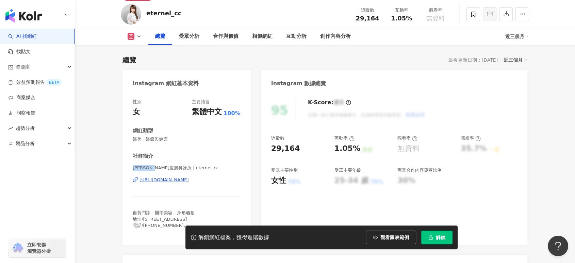
drag, startPoint x: 133, startPoint y: 168, endPoint x: 166, endPoint y: 164, distance: 32.9
click at [166, 165] on span "莊詠婷皮膚科診所 | eternel_cc" at bounding box center [187, 168] width 108 height 6
drag, startPoint x: 354, startPoint y: 20, endPoint x: 381, endPoint y: 20, distance: 27.2
click at [380, 20] on div "追蹤數 29,164" at bounding box center [367, 14] width 34 height 15
copy span "29,164"
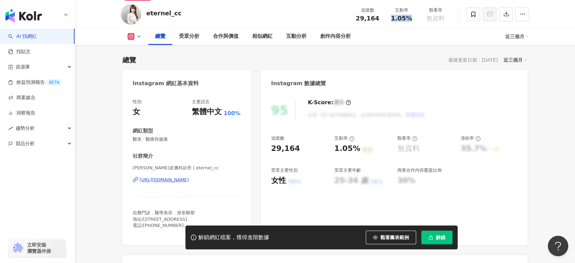
drag, startPoint x: 387, startPoint y: 19, endPoint x: 414, endPoint y: 19, distance: 26.9
click at [414, 19] on div "互動率 1.05%" at bounding box center [401, 14] width 34 height 15
copy span "1.05%"
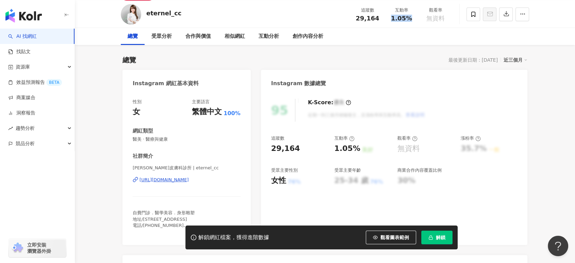
scroll to position [0, 0]
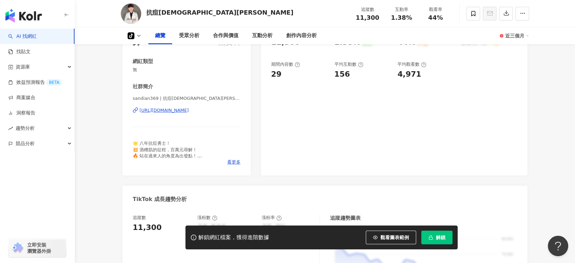
scroll to position [76, 0]
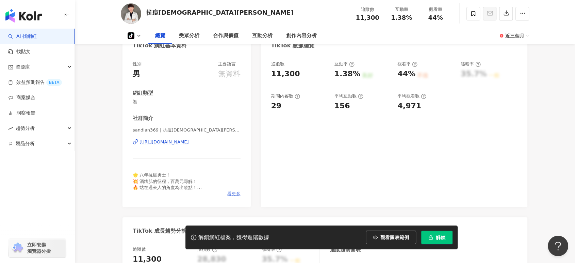
click at [234, 191] on span "看更多" at bounding box center [233, 193] width 13 height 6
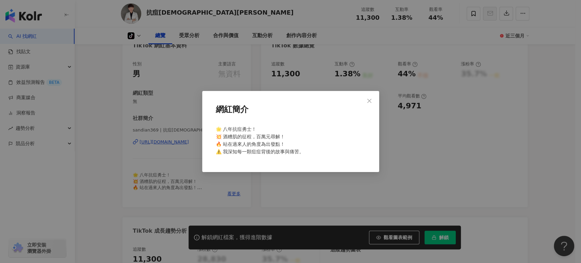
drag, startPoint x: 369, startPoint y: 99, endPoint x: 389, endPoint y: 61, distance: 43.2
click at [370, 98] on icon "close" at bounding box center [368, 100] width 5 height 5
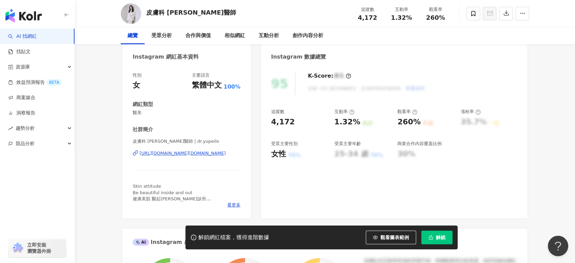
scroll to position [76, 0]
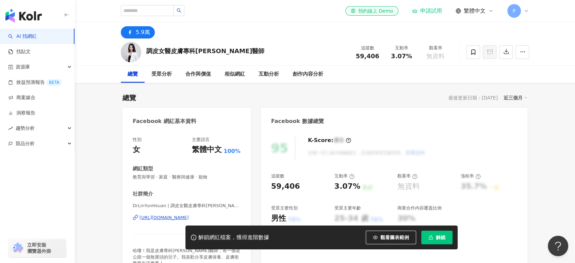
click at [37, 40] on link "AI 找網紅" at bounding box center [22, 36] width 29 height 7
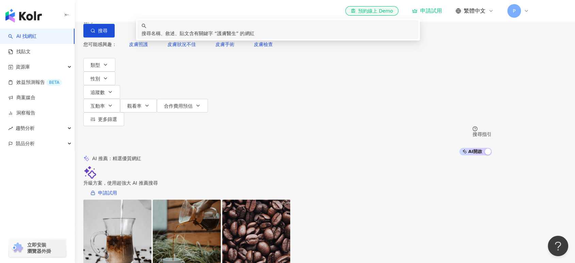
click at [182, 13] on input "****" at bounding box center [154, 6] width 55 height 13
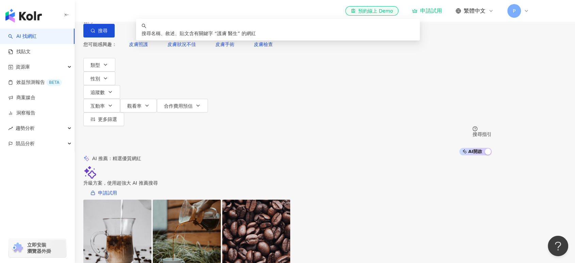
click at [182, 13] on input "*****" at bounding box center [154, 6] width 55 height 13
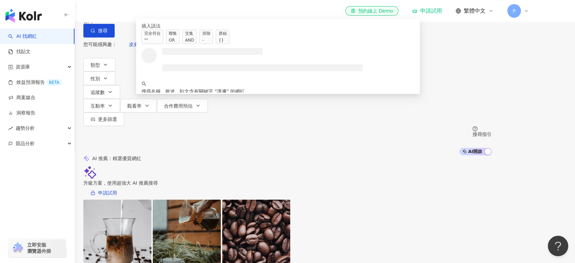
type input "*"
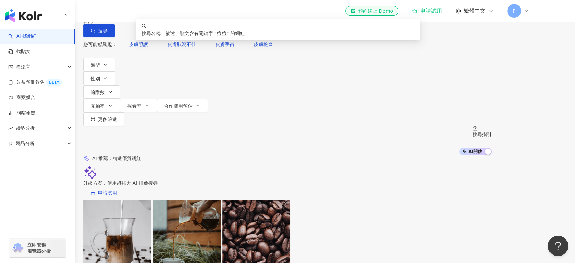
type input "*"
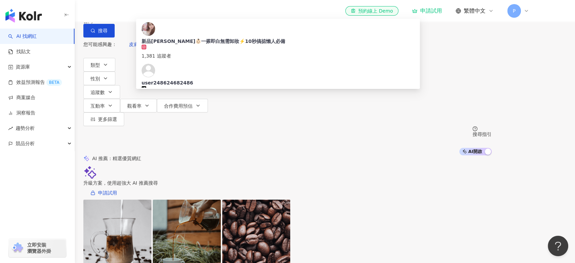
type input "*"
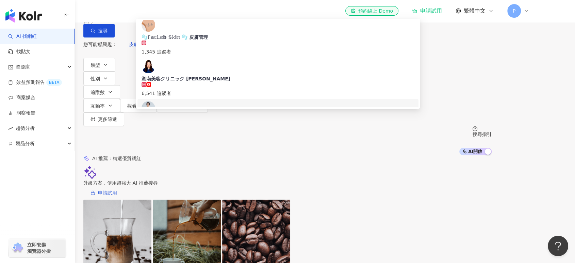
scroll to position [227, 0]
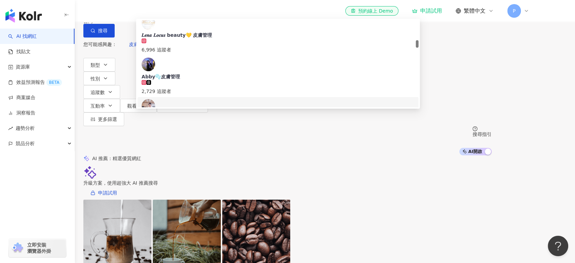
click at [107, 84] on div "不分平台 ** 台灣 搜尋 a6990871-4ada-4bfe-a875-2ffcd8ad8ff2 9eb6b202-6c9b-4559-9104-62e7…" at bounding box center [287, 77] width 575 height 155
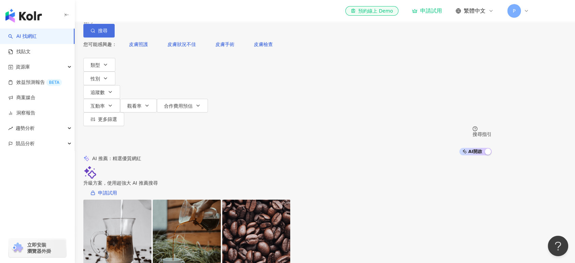
click at [115, 37] on button "搜尋" at bounding box center [98, 31] width 31 height 14
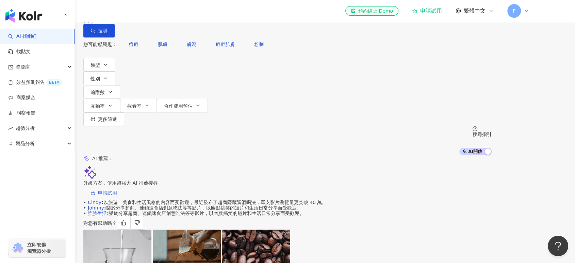
click at [182, 13] on input "**" at bounding box center [154, 6] width 55 height 13
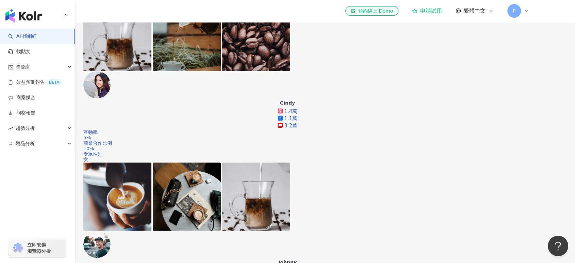
scroll to position [264, 0]
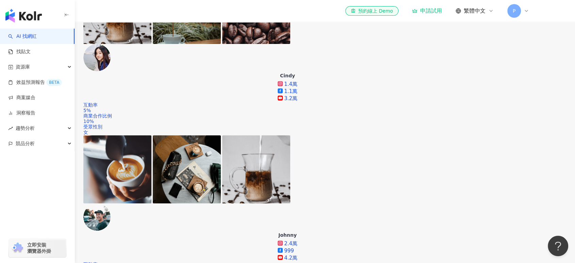
type input "***"
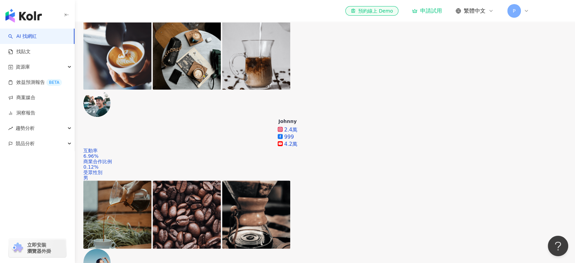
scroll to position [491, 0]
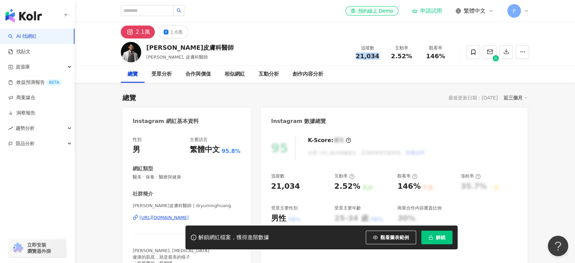
click at [377, 59] on div "21,034" at bounding box center [367, 56] width 26 height 7
copy span "21,034"
drag, startPoint x: 391, startPoint y: 58, endPoint x: 413, endPoint y: 56, distance: 22.2
click at [413, 56] on div "2.52%" at bounding box center [401, 56] width 26 height 7
copy span "2.52%"
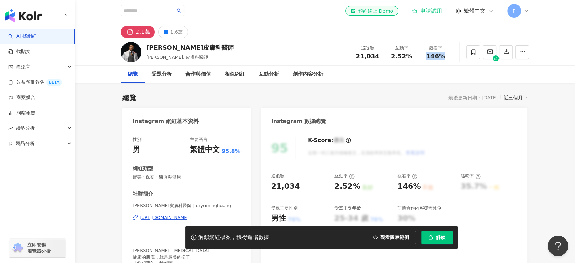
drag, startPoint x: 427, startPoint y: 56, endPoint x: 456, endPoint y: 55, distance: 28.6
click at [456, 55] on div "[PERSON_NAME]皮膚科醫師 [PERSON_NAME], 皮膚科醫師 追蹤數 21,034 互動率 2.52% 觀看率 146%" at bounding box center [324, 51] width 435 height 27
copy span "146%"
